Goal: Task Accomplishment & Management: Complete application form

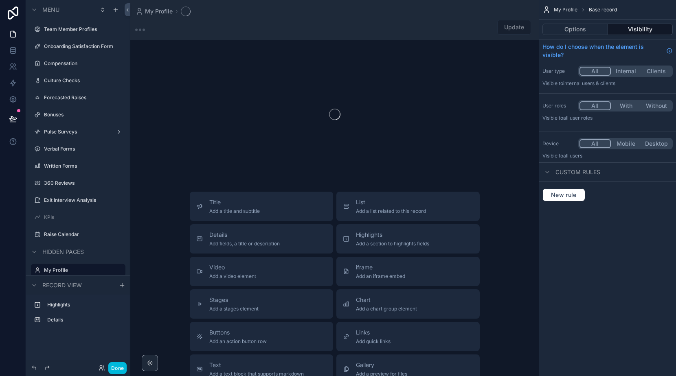
scroll to position [24, 0]
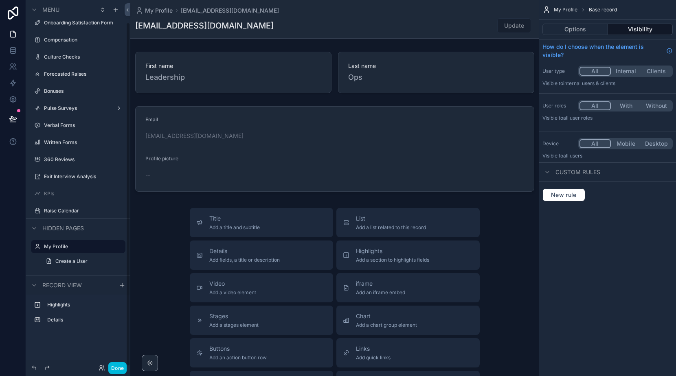
click at [114, 370] on button "Done" at bounding box center [117, 368] width 18 height 12
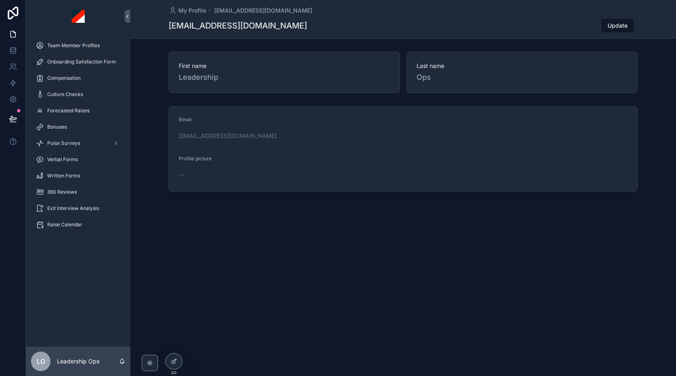
click at [89, 81] on div "Compensation" at bounding box center [78, 78] width 85 height 13
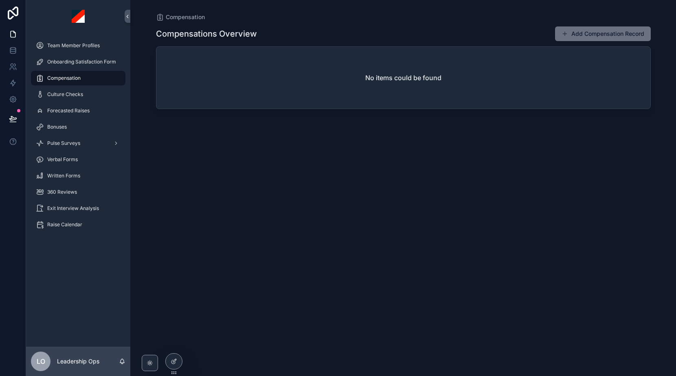
click at [79, 51] on div "Team Member Profiles" at bounding box center [78, 45] width 85 height 13
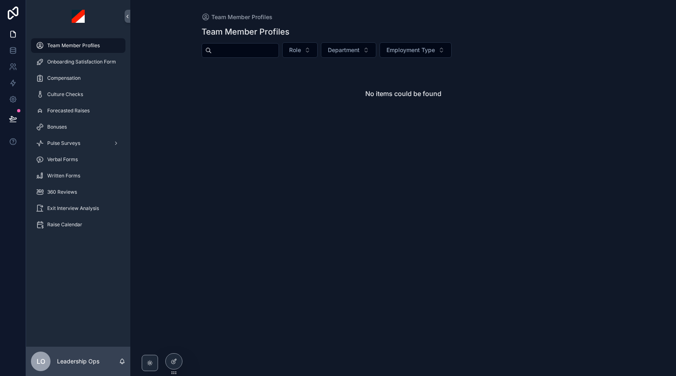
click at [259, 51] on input "scrollable content" at bounding box center [245, 50] width 67 height 11
type input "****"
click at [0, 0] on icon at bounding box center [0, 0] width 0 height 0
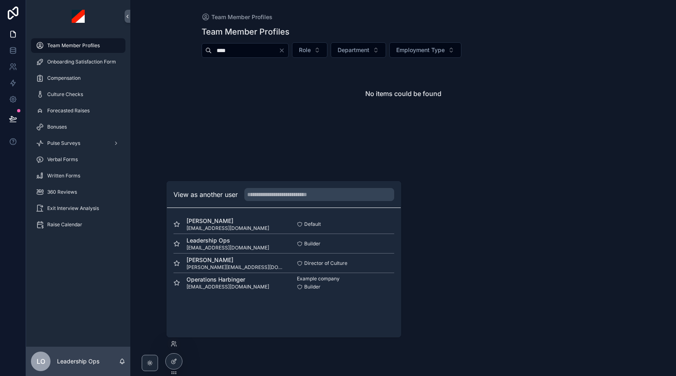
click at [0, 0] on button "Select" at bounding box center [0, 0] width 0 height 0
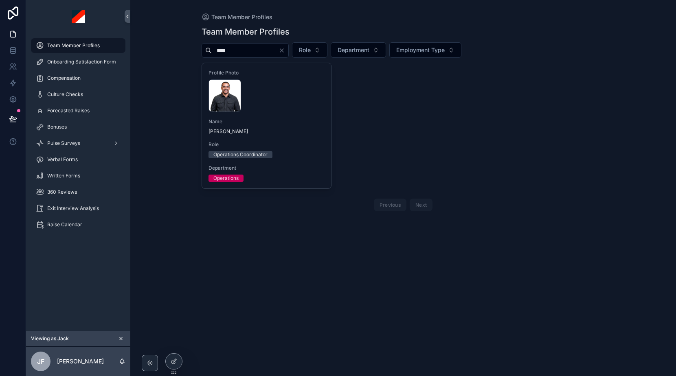
click at [284, 92] on div "[PERSON_NAME] .webp" at bounding box center [266, 95] width 116 height 33
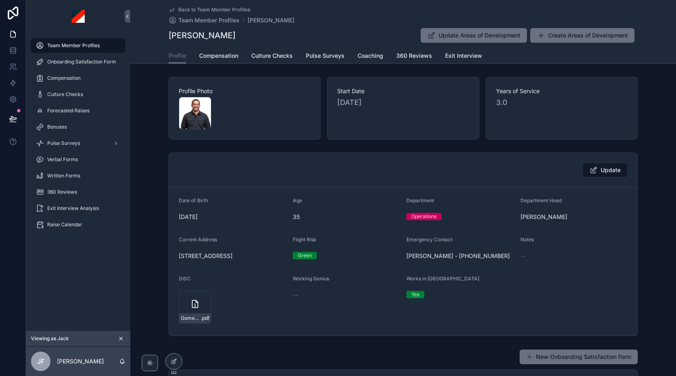
click at [224, 55] on span "Compensation" at bounding box center [218, 56] width 39 height 8
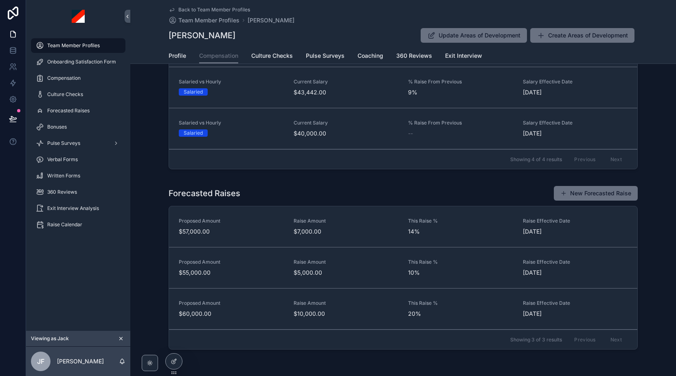
scroll to position [248, 0]
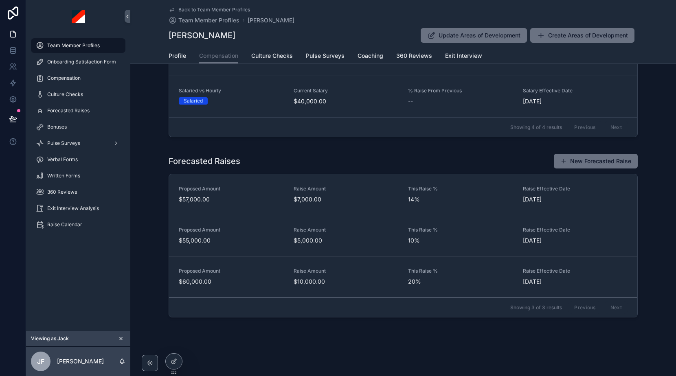
click at [584, 161] on button "New Forecasted Raise" at bounding box center [596, 161] width 84 height 15
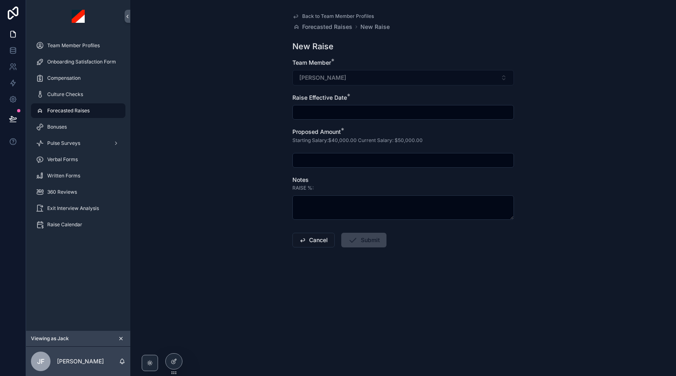
click at [344, 111] on input "scrollable content" at bounding box center [403, 112] width 221 height 11
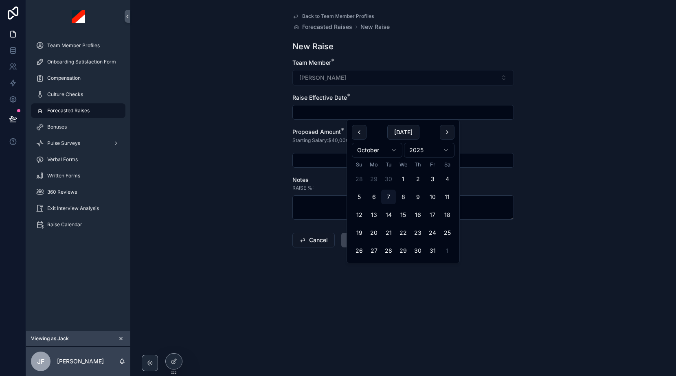
click at [321, 180] on div "Notes" at bounding box center [403, 180] width 222 height 8
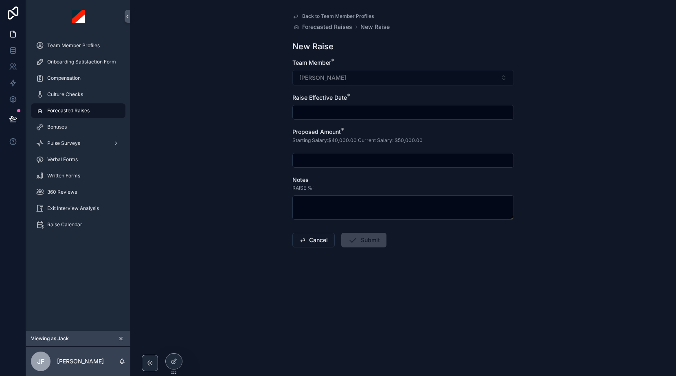
click at [320, 242] on button "Cancel" at bounding box center [313, 240] width 42 height 15
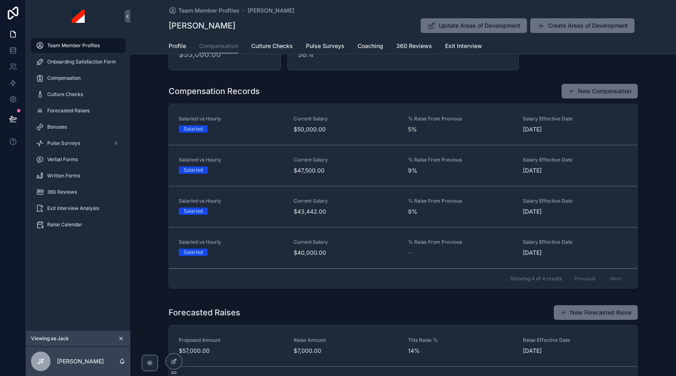
scroll to position [79, 0]
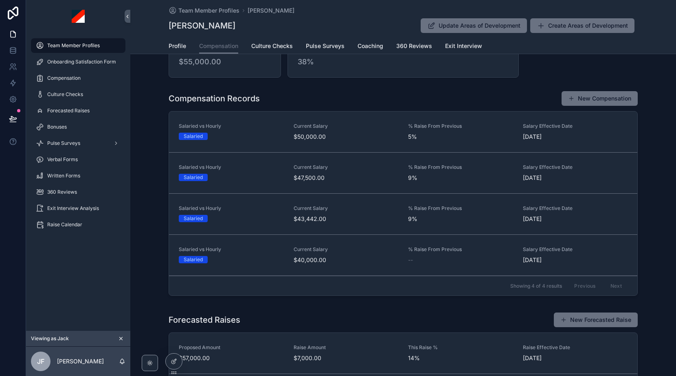
click at [594, 97] on button "New Compensation" at bounding box center [600, 98] width 76 height 15
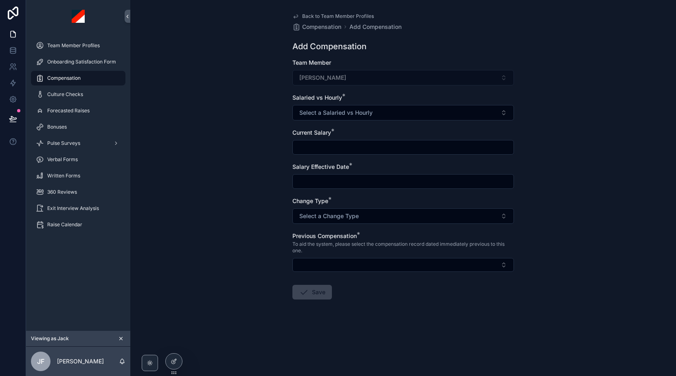
click at [350, 109] on span "Select a Salaried vs Hourly" at bounding box center [335, 113] width 73 height 8
click at [371, 147] on div "Salaried" at bounding box center [364, 145] width 19 height 7
click at [349, 143] on input "scrollable content" at bounding box center [403, 147] width 221 height 11
type input "**********"
click at [333, 182] on input "scrollable content" at bounding box center [403, 181] width 221 height 11
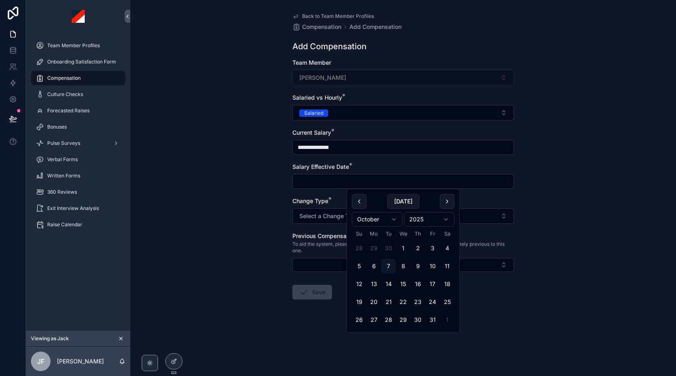
click at [404, 281] on button "15" at bounding box center [403, 284] width 15 height 15
type input "**********"
click at [327, 210] on button "Select a Change Type" at bounding box center [403, 215] width 222 height 15
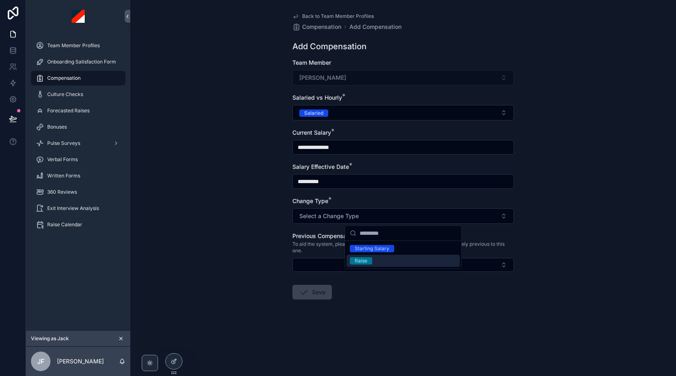
click at [372, 262] on div "Raise" at bounding box center [403, 261] width 113 height 12
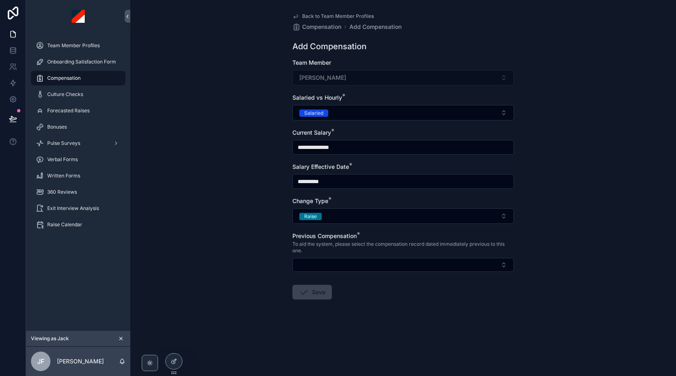
click at [352, 263] on button "Select Button" at bounding box center [403, 265] width 222 height 14
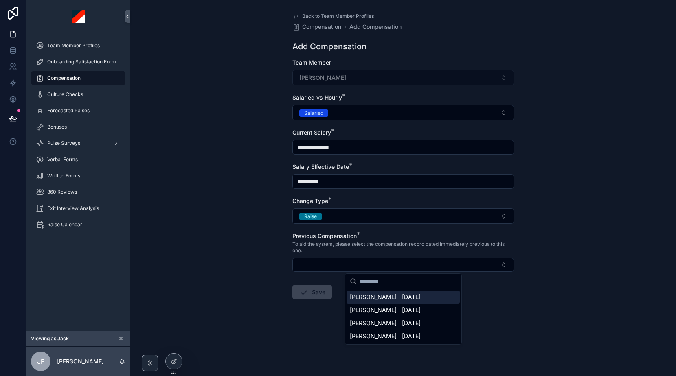
click at [602, 270] on div "**********" at bounding box center [403, 188] width 546 height 376
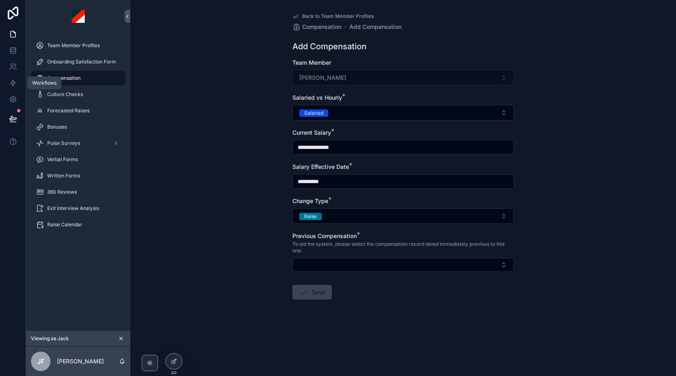
click at [13, 78] on link at bounding box center [13, 83] width 26 height 16
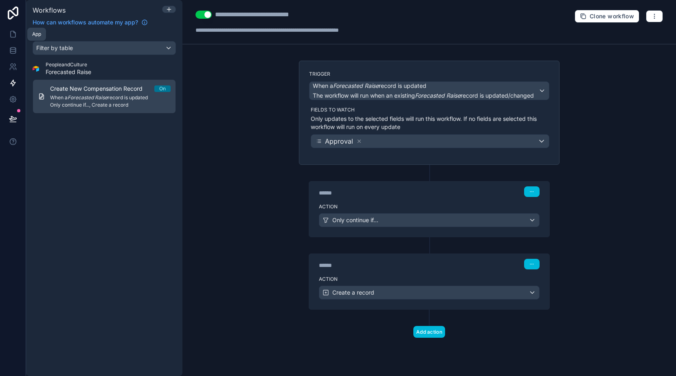
click at [15, 41] on link at bounding box center [13, 34] width 26 height 16
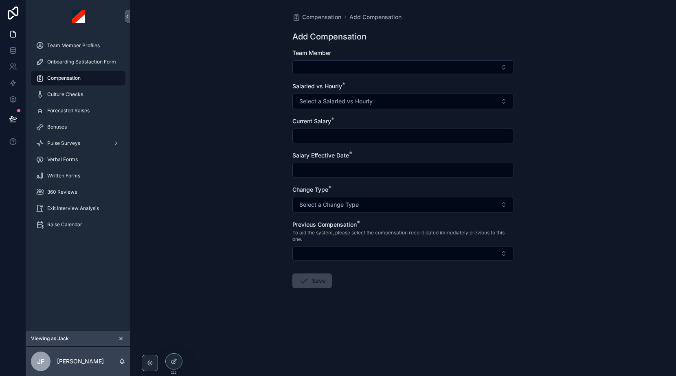
click at [335, 259] on button "Select Button" at bounding box center [403, 254] width 222 height 14
type input "***"
click at [553, 250] on div "Compensation Add Compensation Add Compensation Team Member Salaried vs Hourly *…" at bounding box center [403, 188] width 546 height 376
click at [331, 63] on button "Select Button" at bounding box center [403, 67] width 222 height 14
type input "***"
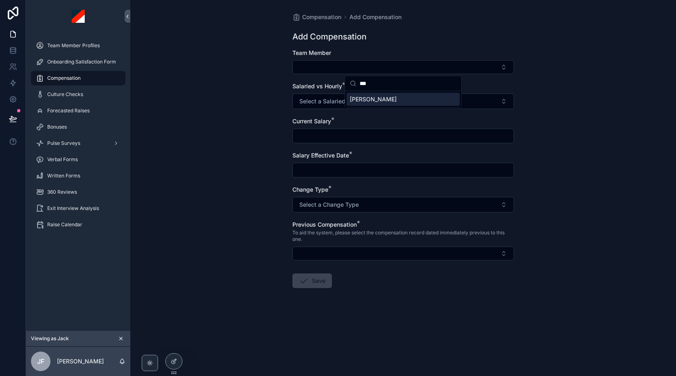
click at [387, 99] on div "[PERSON_NAME]" at bounding box center [403, 99] width 113 height 13
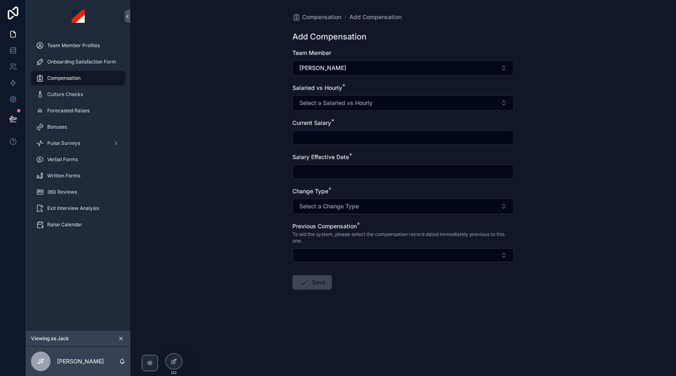
click at [368, 102] on span "Select a Salaried vs Hourly" at bounding box center [335, 103] width 73 height 8
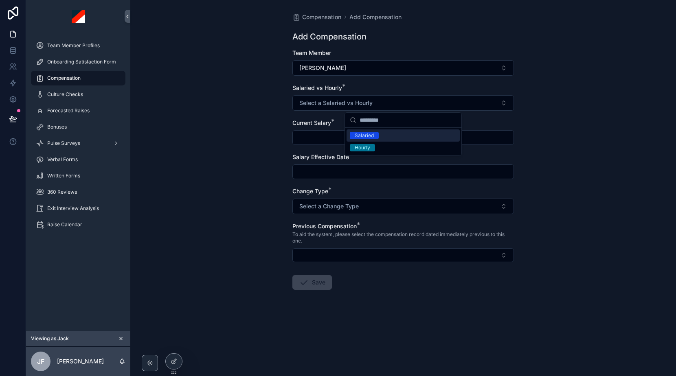
click at [368, 137] on div "Salaried" at bounding box center [364, 135] width 19 height 7
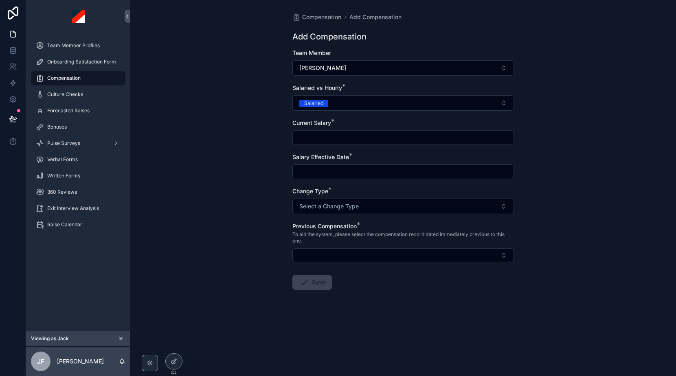
click at [350, 138] on input "scrollable content" at bounding box center [403, 137] width 221 height 11
type input "**********"
click at [338, 167] on input "scrollable content" at bounding box center [403, 171] width 221 height 11
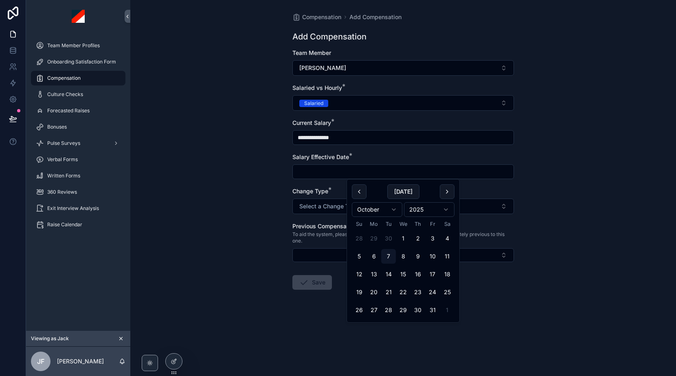
click at [422, 277] on button "16" at bounding box center [417, 274] width 15 height 15
type input "**********"
click at [319, 209] on span "Select a Change Type" at bounding box center [328, 206] width 59 height 8
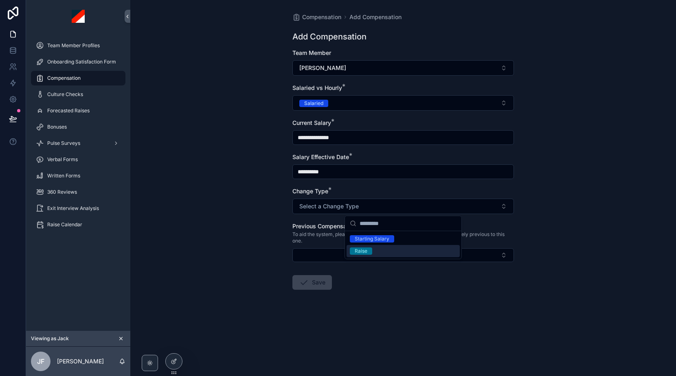
click at [368, 253] on span "Raise" at bounding box center [361, 251] width 22 height 7
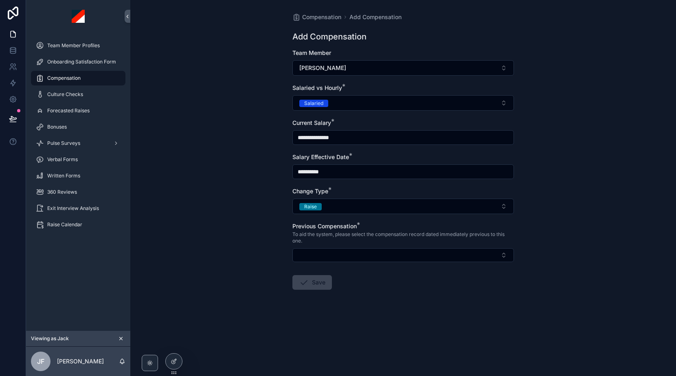
click at [354, 253] on button "Select Button" at bounding box center [403, 255] width 222 height 14
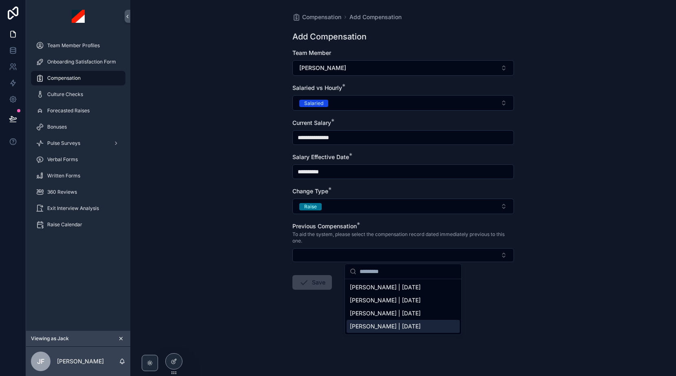
click at [529, 279] on div "**********" at bounding box center [403, 188] width 546 height 376
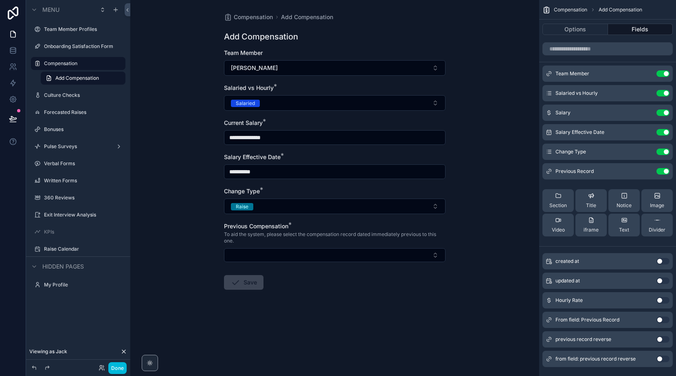
click at [313, 252] on button "Select Button" at bounding box center [335, 255] width 222 height 14
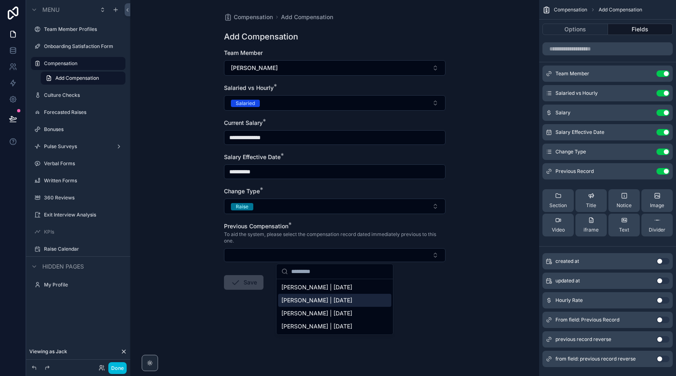
click at [123, 350] on icon at bounding box center [124, 352] width 7 height 7
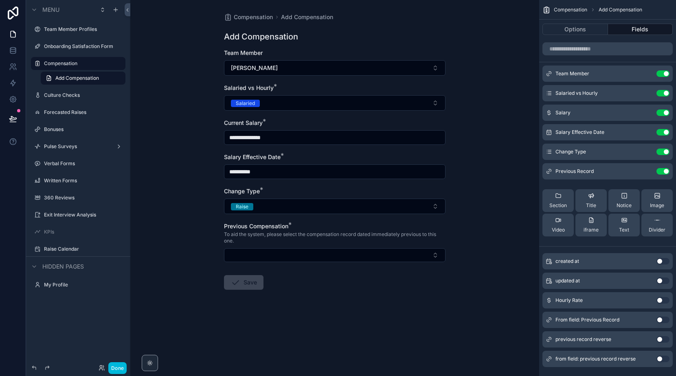
click at [64, 112] on label "Forecasted Raises" at bounding box center [82, 112] width 77 height 7
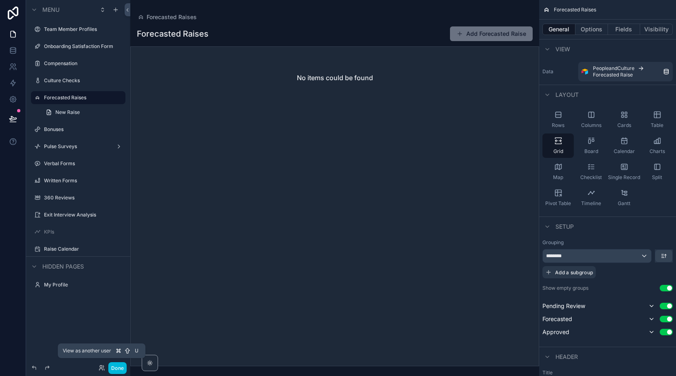
click at [102, 365] on icon at bounding box center [102, 368] width 7 height 7
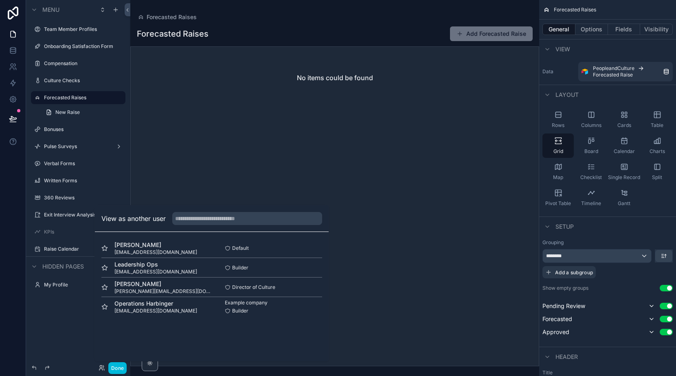
click at [0, 0] on button "Select" at bounding box center [0, 0] width 0 height 0
